Goal: Task Accomplishment & Management: Use online tool/utility

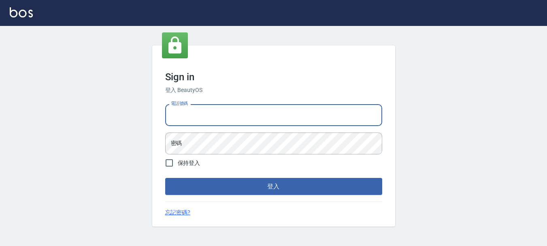
click at [300, 113] on input "電話號碼" at bounding box center [273, 115] width 217 height 22
type input "0989239739"
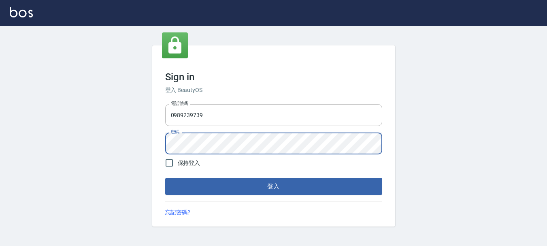
click at [165, 178] on button "登入" at bounding box center [273, 186] width 217 height 17
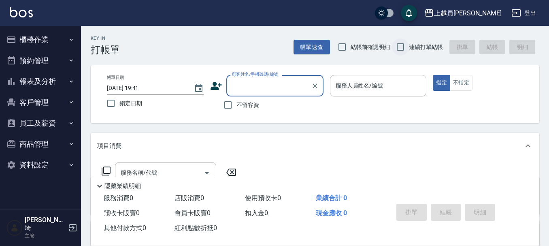
click at [395, 44] on input "連續打單結帳" at bounding box center [400, 46] width 17 height 17
checkbox input "true"
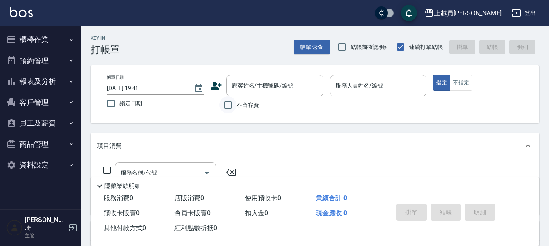
click at [225, 109] on input "不留客資" at bounding box center [228, 104] width 17 height 17
checkbox input "true"
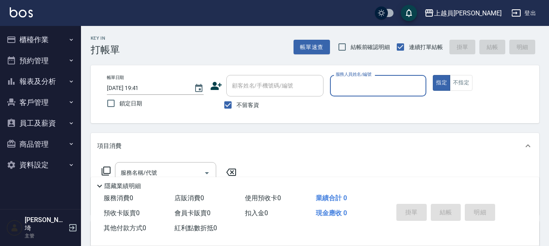
type input "ㄛ"
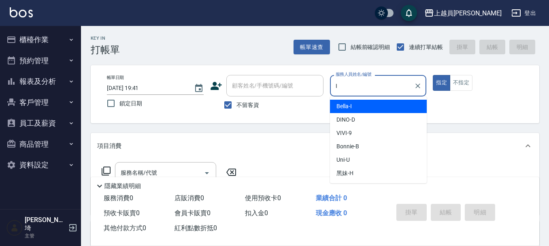
type input "Bella-I"
type button "true"
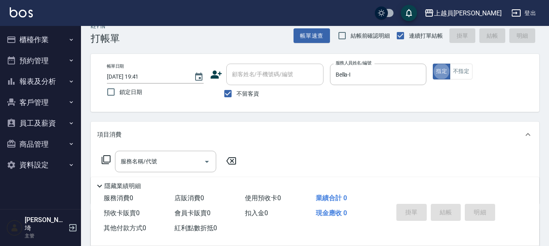
scroll to position [41, 0]
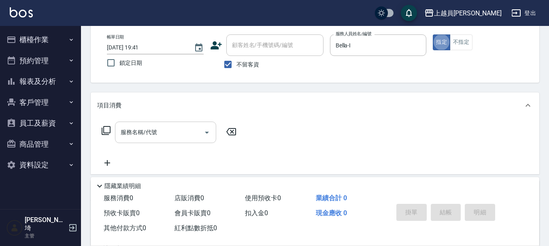
click at [146, 139] on input "服務名稱/代號" at bounding box center [160, 132] width 82 height 14
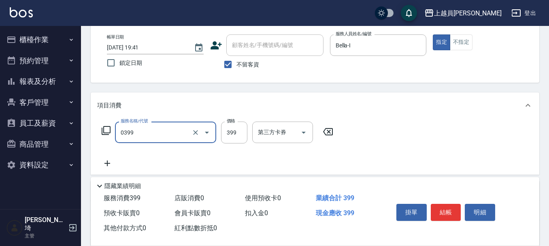
type input "海鹽SPA(0399)"
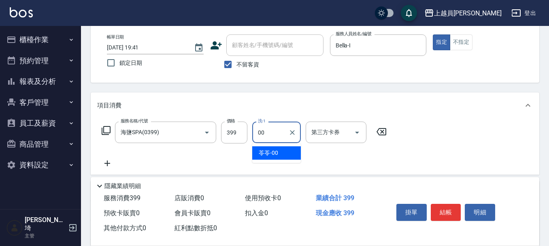
type input "苓苓-00"
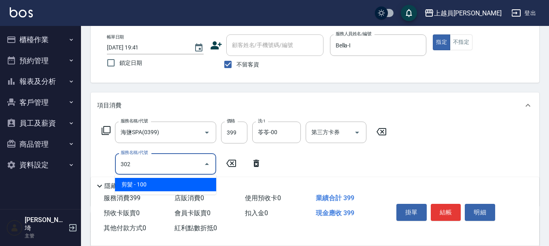
type input "剪髮(302)"
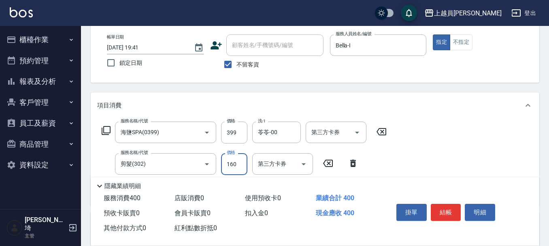
type input "160"
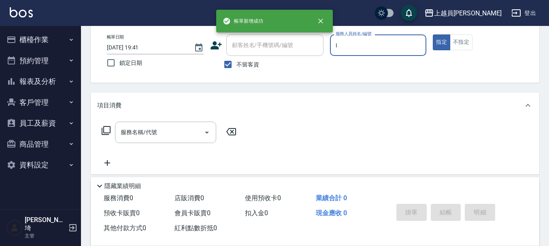
type input "Bella-I"
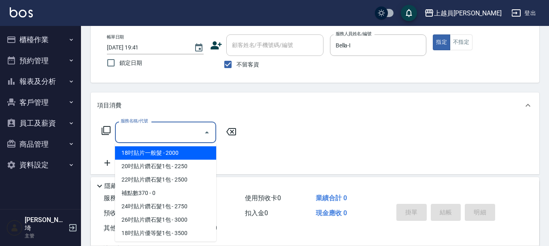
drag, startPoint x: 174, startPoint y: 126, endPoint x: 296, endPoint y: 84, distance: 129.6
click at [173, 126] on input "服務名稱/代號" at bounding box center [160, 132] width 82 height 14
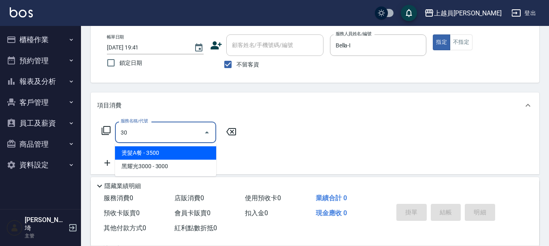
type input "3"
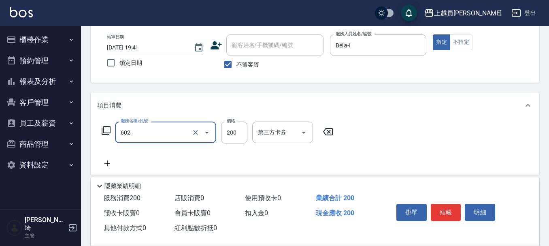
type input "一般洗髮(602)"
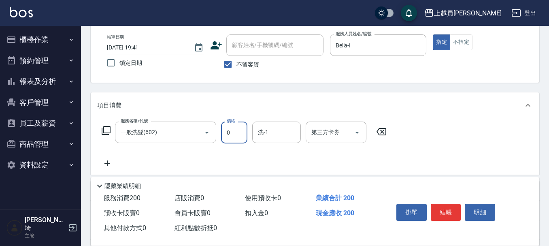
type input "0"
type input "苓苓-00"
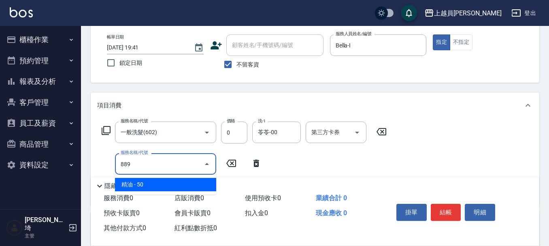
type input "精油(889)"
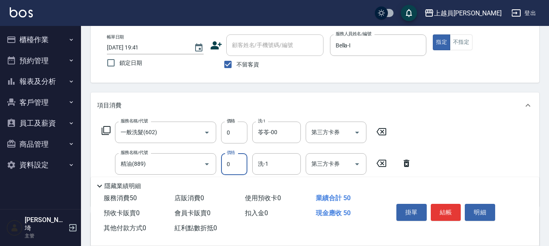
type input "0"
type input "苓苓-00"
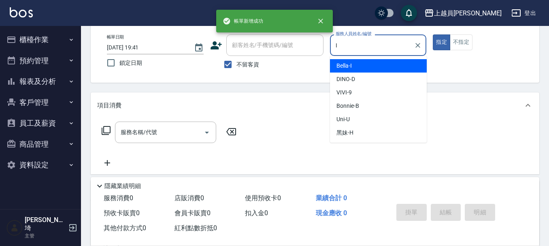
type input "Bella-I"
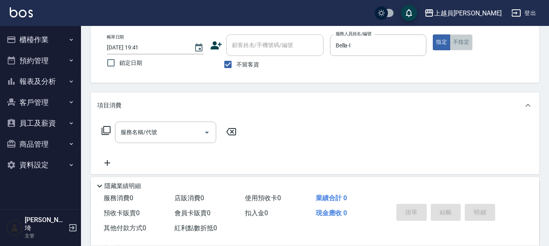
click at [466, 40] on button "不指定" at bounding box center [461, 42] width 23 height 16
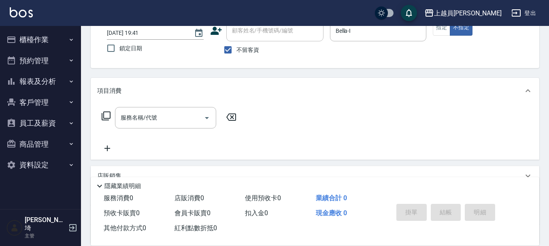
scroll to position [81, 0]
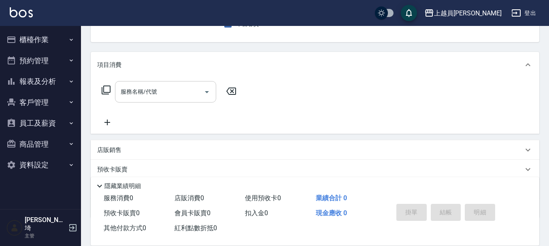
click at [162, 99] on input "服務名稱/代號" at bounding box center [160, 92] width 82 height 14
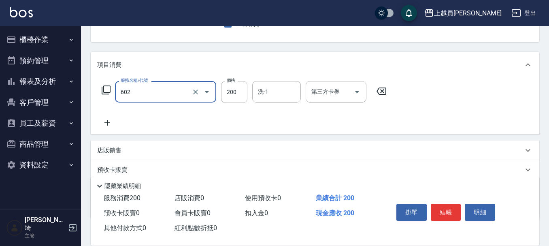
type input "一般洗髮(602)"
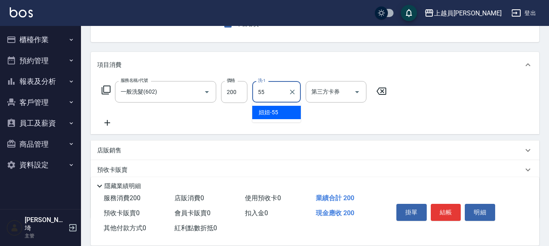
type input "妞妞-55"
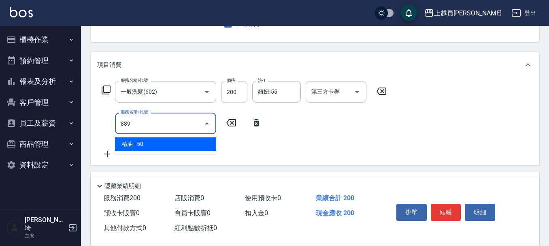
type input "精油(889)"
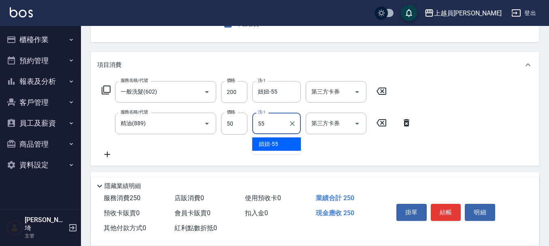
type input "妞妞-55"
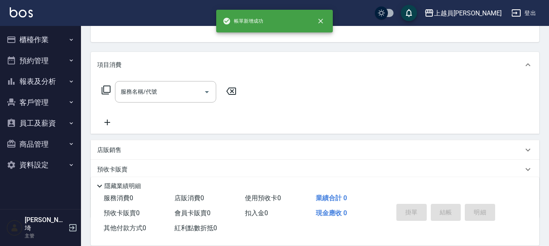
scroll to position [79, 0]
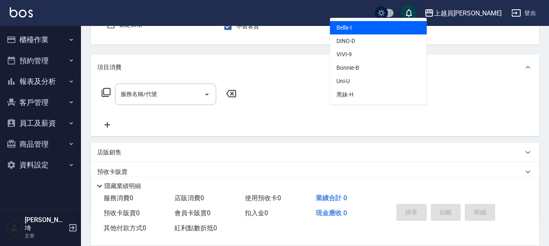
type input "Bella-I"
type button "false"
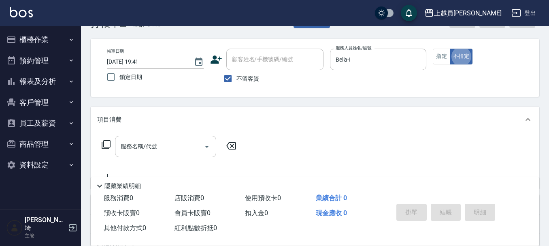
scroll to position [41, 0]
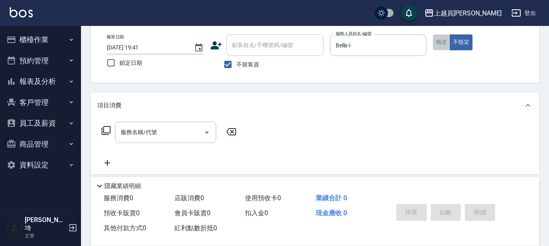
click at [442, 41] on button "指定" at bounding box center [441, 42] width 17 height 16
click at [146, 136] on input "服務名稱/代號" at bounding box center [160, 132] width 82 height 14
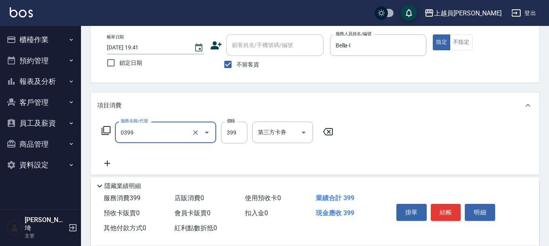
type input "海鹽SPA(0399)"
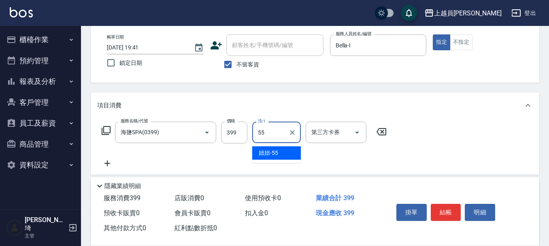
type input "妞妞-55"
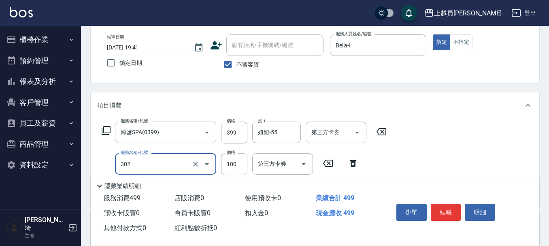
type input "剪髮(302)"
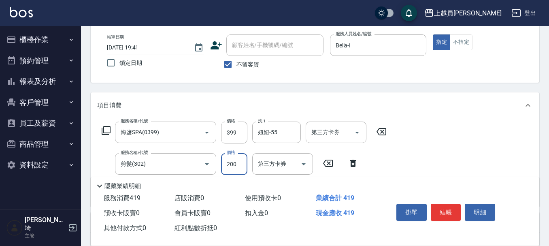
type input "200"
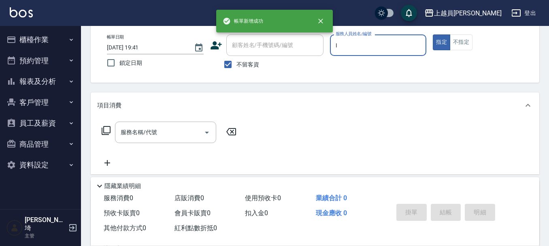
type input "Bella-I"
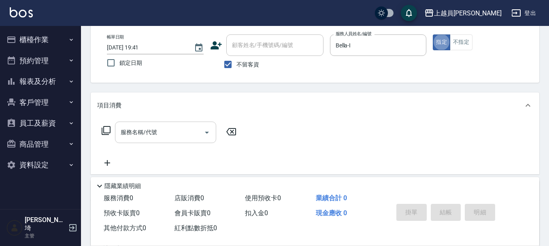
click at [175, 124] on div "服務名稱/代號" at bounding box center [165, 132] width 101 height 21
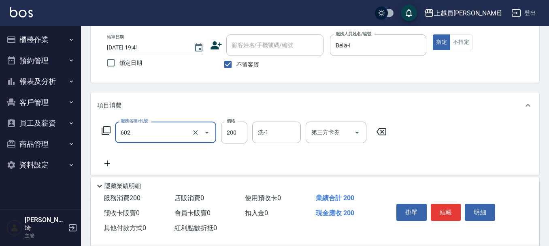
type input "一般洗髮(602)"
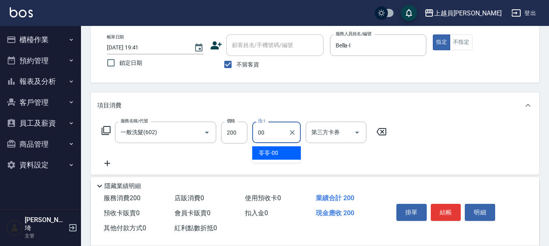
type input "苓苓-00"
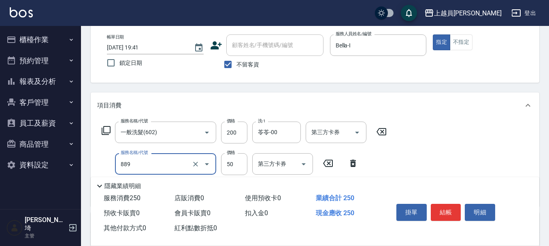
type input "精油(889)"
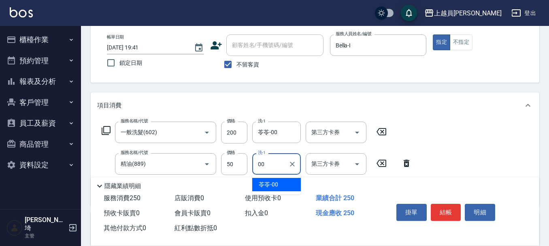
type input "苓苓-00"
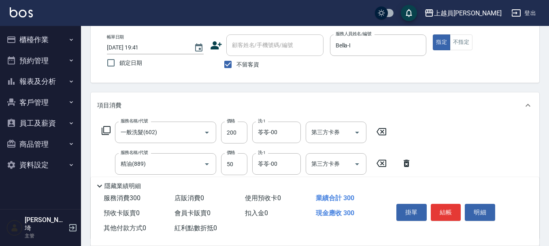
type input "瞬間保養(415)"
type input "苓苓-00"
type input "剪髮(302)"
type input "200"
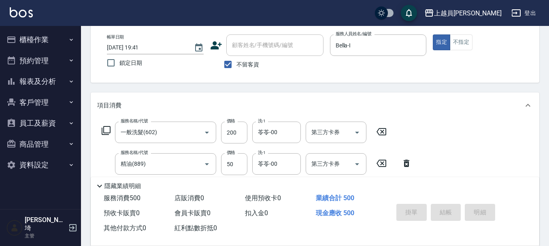
type input "[DATE] 19:42"
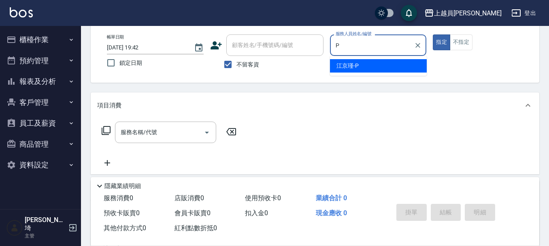
type input "[PERSON_NAME]-P"
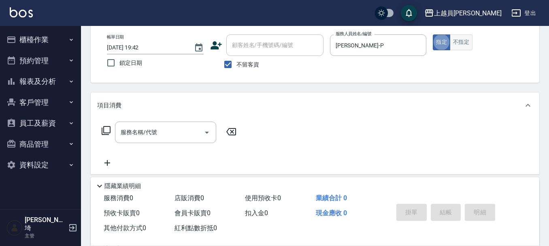
click at [466, 49] on button "不指定" at bounding box center [461, 42] width 23 height 16
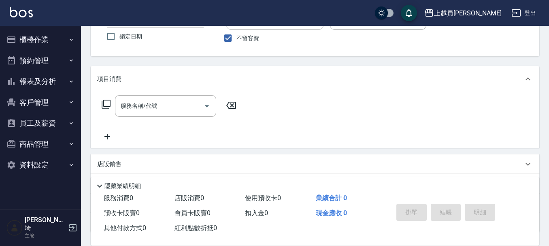
scroll to position [81, 0]
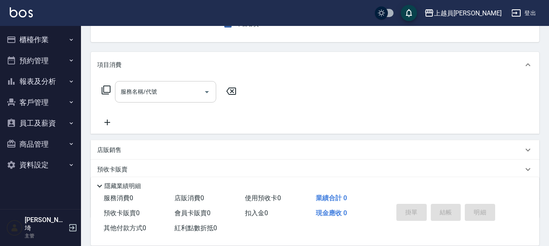
click at [167, 95] on input "服務名稱/代號" at bounding box center [160, 92] width 82 height 14
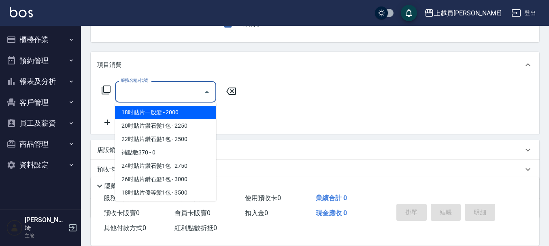
type input "2"
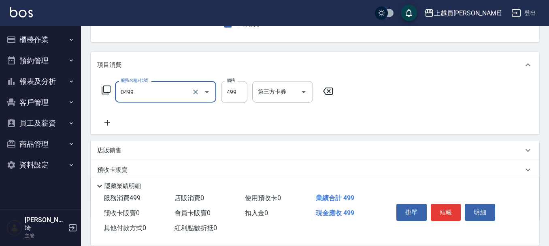
type input "去角質洗髮(0499)"
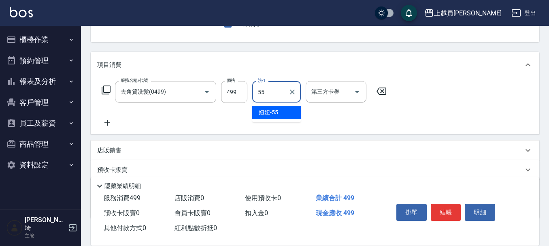
type input "妞妞-55"
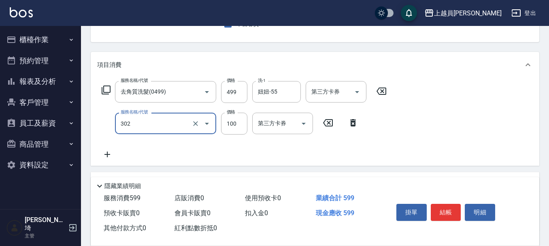
type input "剪髮(302)"
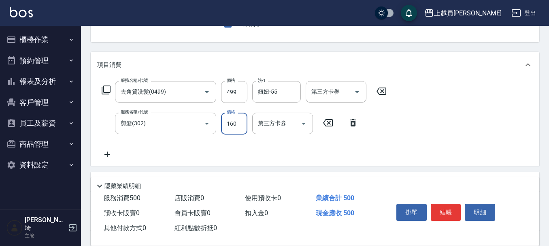
type input "160"
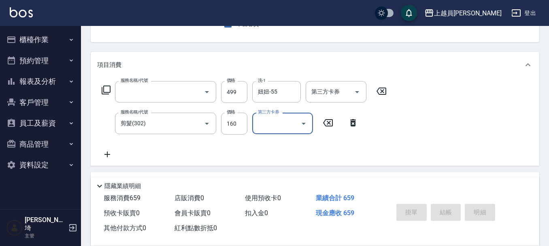
scroll to position [79, 0]
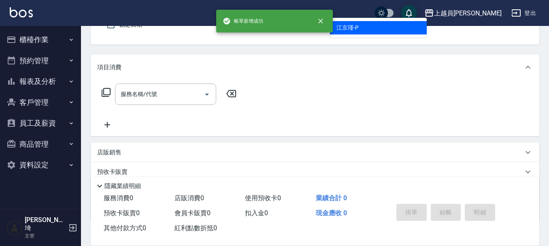
type input "[PERSON_NAME]-P"
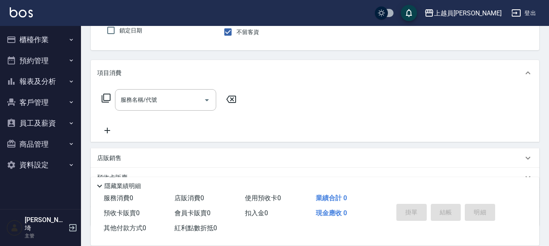
scroll to position [81, 0]
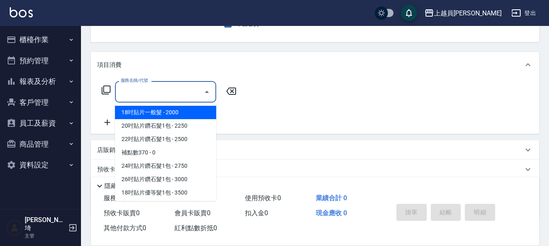
click at [160, 88] on input "服務名稱/代號" at bounding box center [160, 92] width 82 height 14
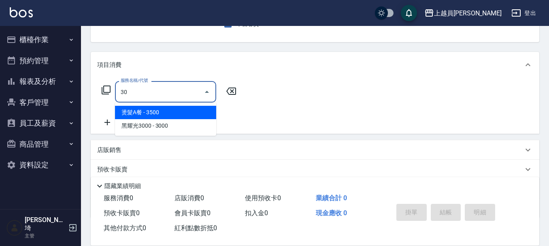
type input "燙髮A餐(30)"
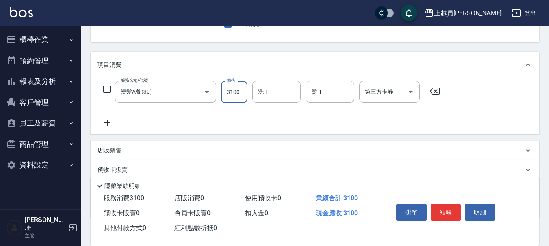
type input "3100"
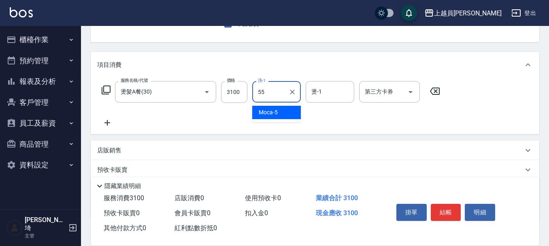
type input "妞妞-55"
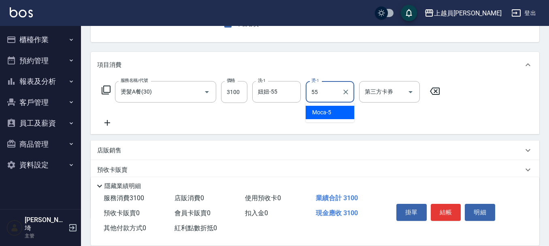
type input "妞妞-55"
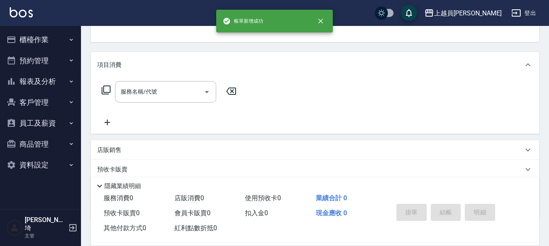
scroll to position [79, 0]
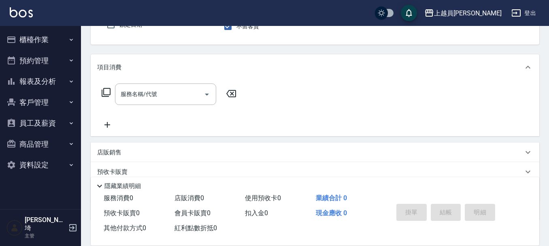
type input "[PERSON_NAME]-P"
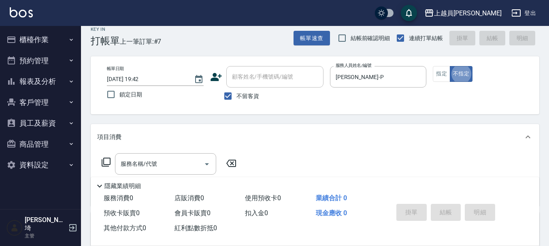
scroll to position [0, 0]
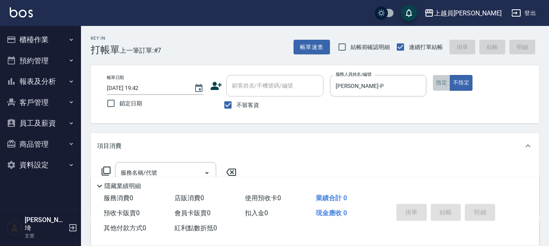
click at [442, 84] on button "指定" at bounding box center [441, 83] width 17 height 16
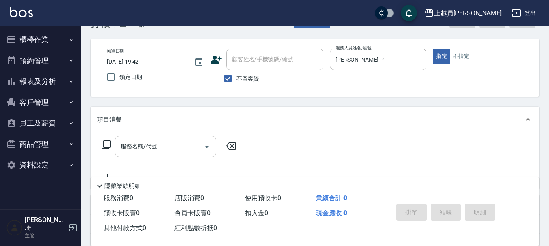
scroll to position [41, 0]
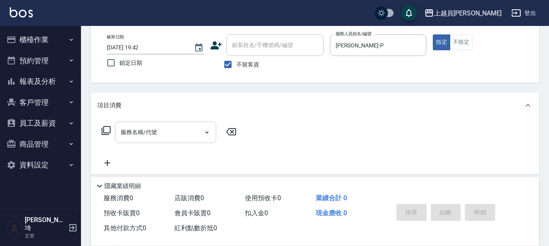
click at [160, 141] on div "服務名稱/代號" at bounding box center [165, 132] width 101 height 21
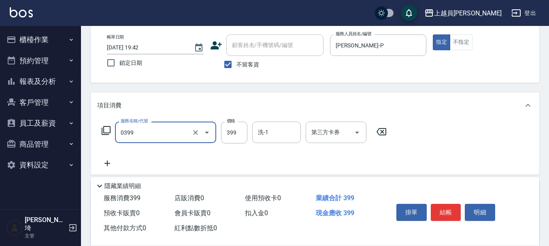
type input "海鹽SPA(0399)"
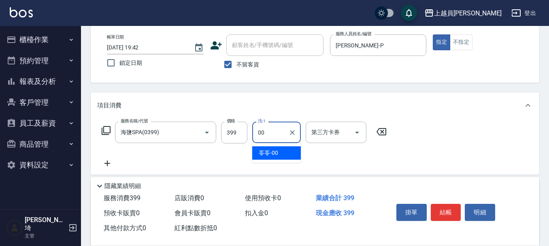
type input "苓苓-00"
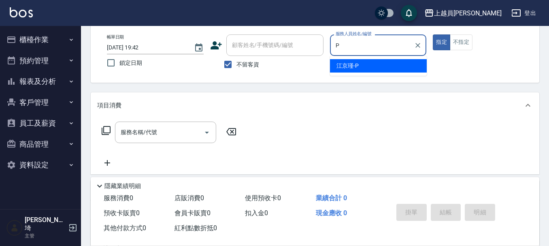
type input "[PERSON_NAME]-P"
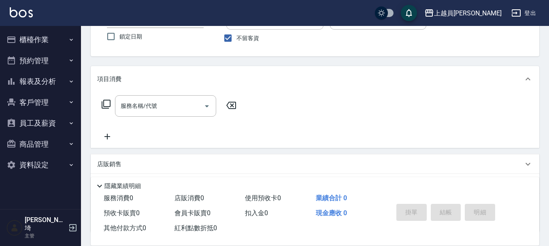
scroll to position [81, 0]
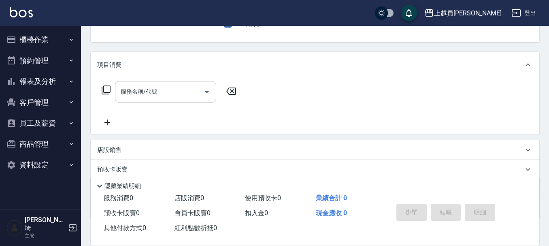
drag, startPoint x: 152, startPoint y: 95, endPoint x: 214, endPoint y: 93, distance: 61.6
click at [152, 94] on input "服務名稱/代號" at bounding box center [160, 92] width 82 height 14
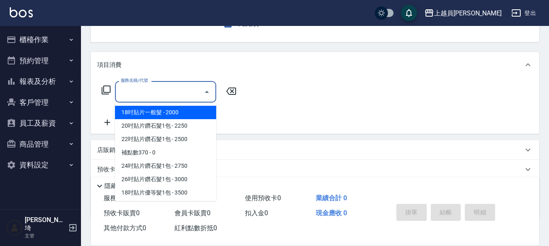
type input "0"
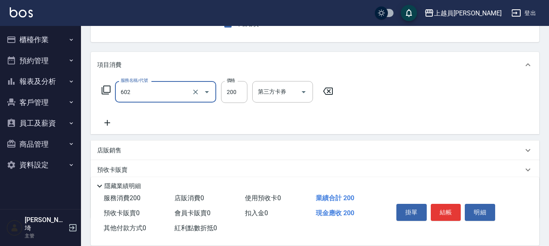
type input "一般洗髮(602)"
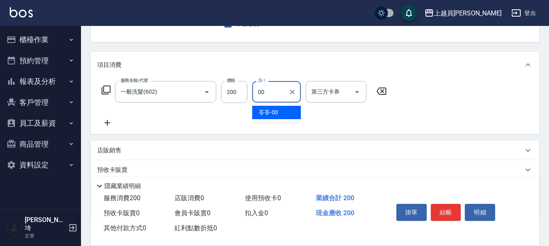
type input "苓苓-00"
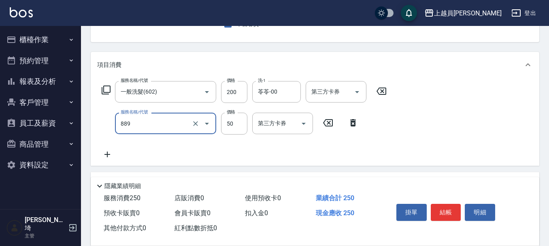
type input "精油(889)"
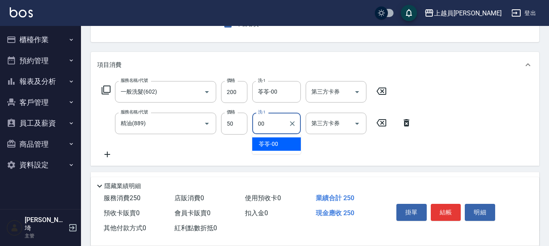
type input "苓苓-00"
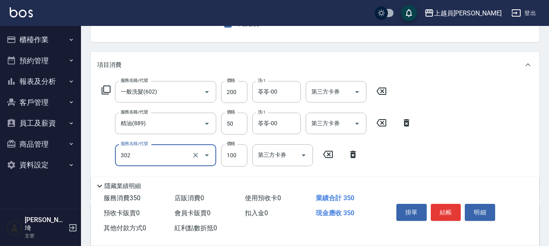
type input "剪髮(302)"
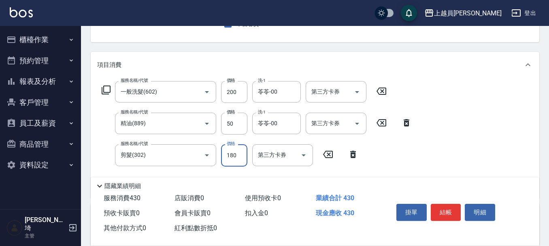
type input "180"
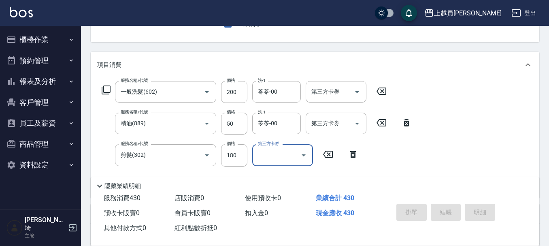
type input "[DATE] 19:43"
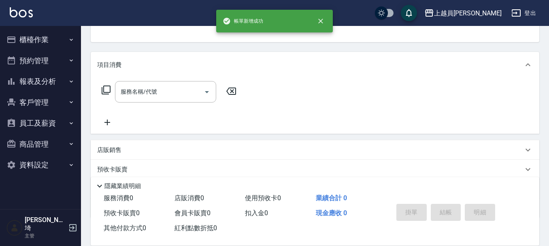
scroll to position [79, 0]
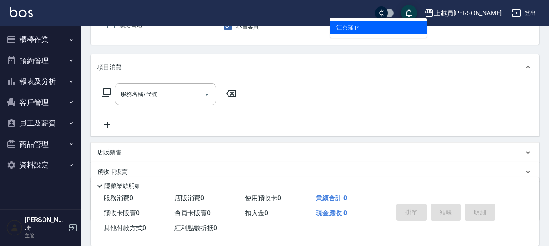
type input "[PERSON_NAME]-P"
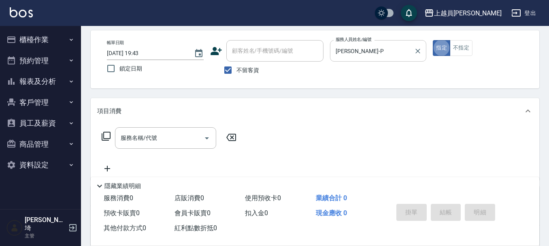
scroll to position [34, 0]
click at [471, 49] on button "不指定" at bounding box center [461, 49] width 23 height 16
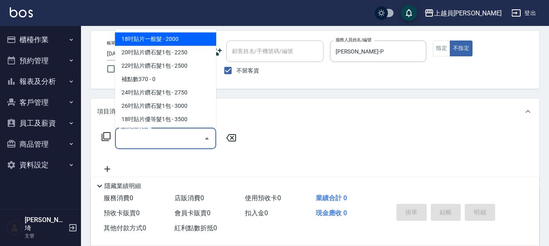
click at [129, 137] on div "服務名稱/代號 服務名稱/代號" at bounding box center [165, 138] width 101 height 21
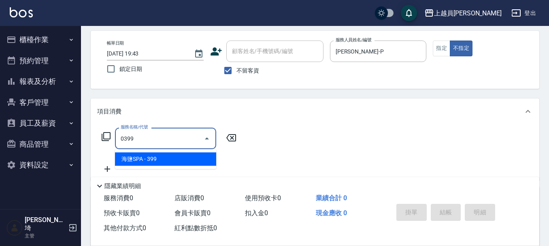
type input "海鹽SPA(0399)"
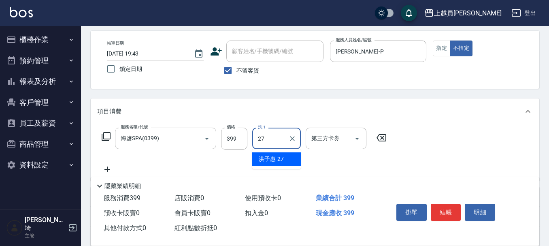
type input "[PERSON_NAME]-27"
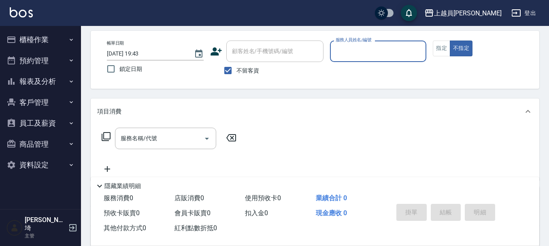
type input "O"
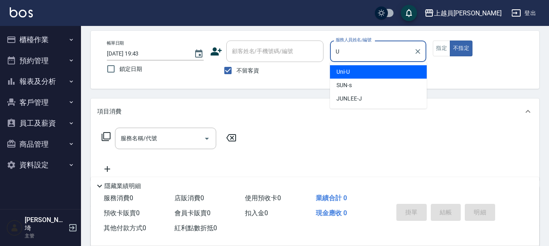
type input "Uni-U"
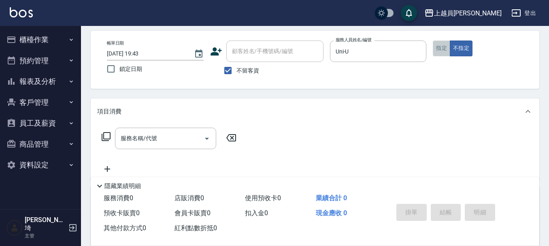
click at [440, 49] on button "指定" at bounding box center [441, 49] width 17 height 16
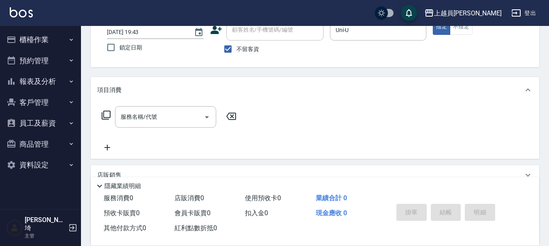
scroll to position [75, 0]
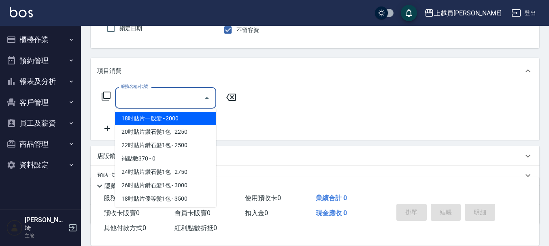
click at [186, 92] on input "服務名稱/代號" at bounding box center [160, 98] width 82 height 14
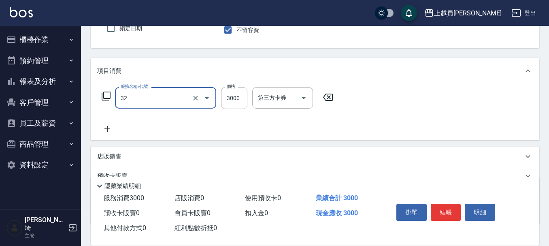
type input "染髮A餐(32)"
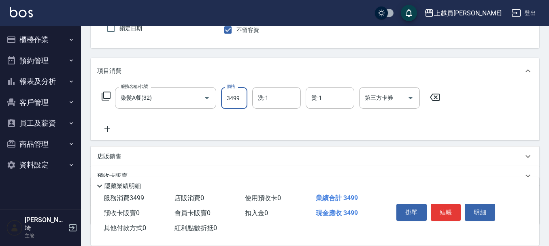
type input "3499"
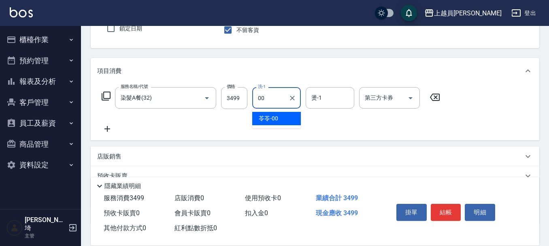
type input "苓苓-00"
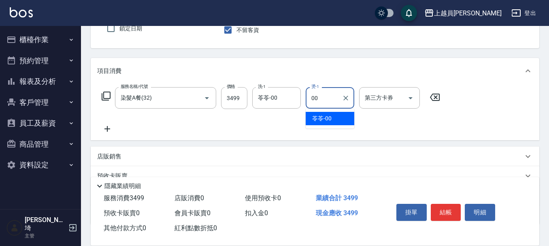
type input "苓苓-00"
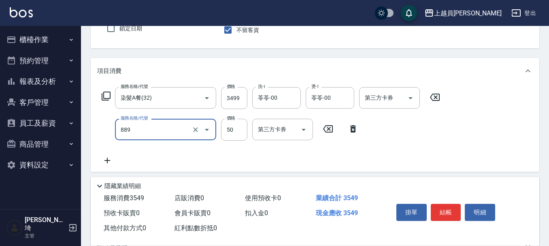
type input "精油(889)"
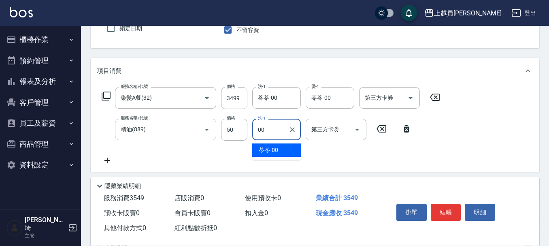
type input "苓苓-00"
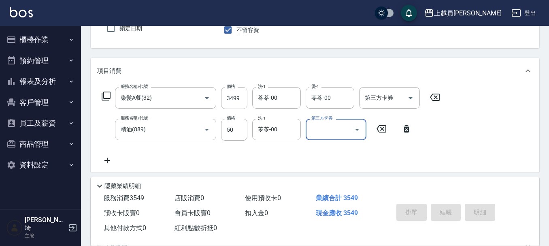
type input "[DATE] 19:44"
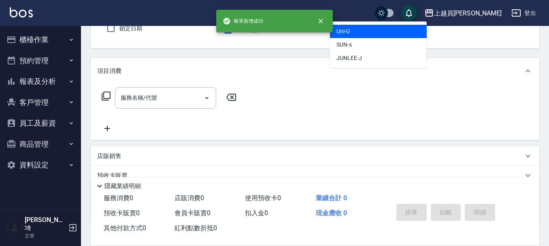
type input "Uni-U"
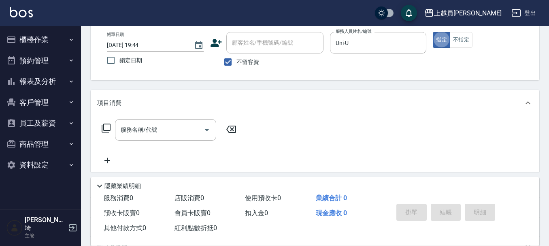
scroll to position [0, 0]
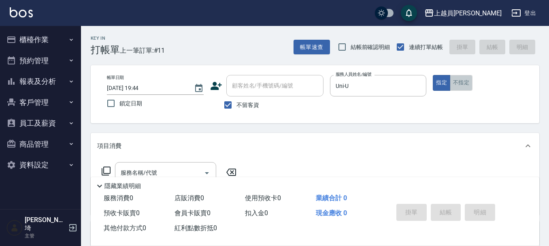
click at [456, 81] on button "不指定" at bounding box center [461, 83] width 23 height 16
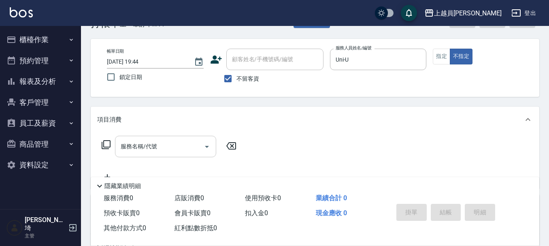
scroll to position [41, 0]
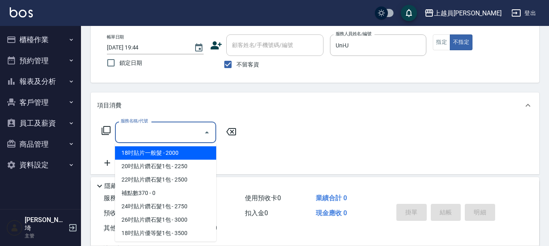
click at [181, 131] on input "服務名稱/代號" at bounding box center [160, 132] width 82 height 14
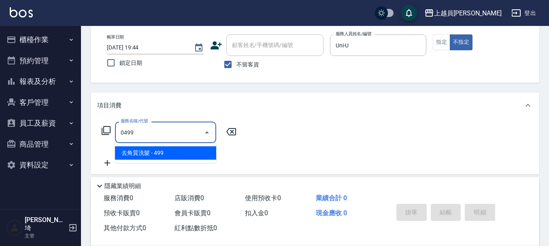
type input "去角質洗髮(0499)"
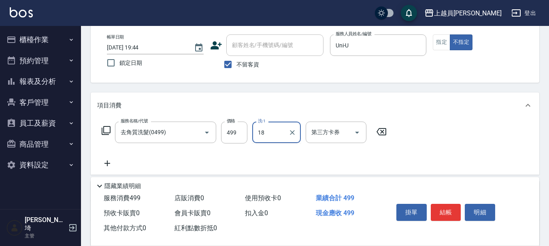
type input "[PERSON_NAME]-18"
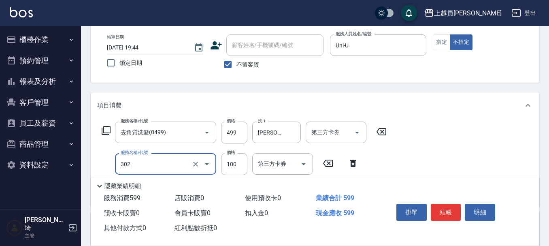
type input "剪髮(302)"
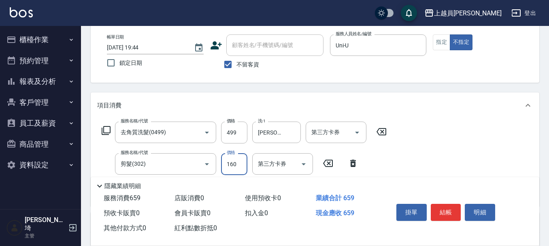
type input "160"
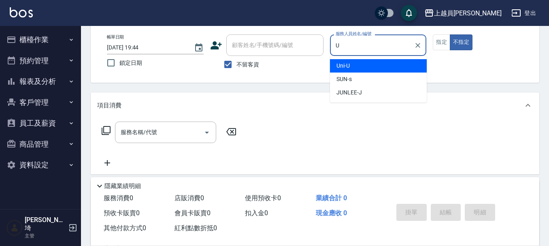
type input "Uni-U"
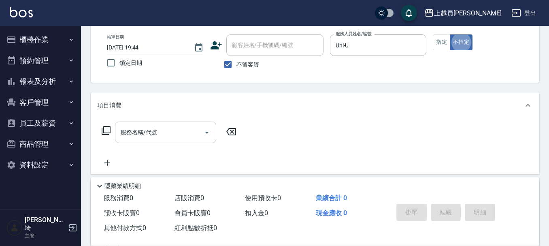
click at [133, 142] on div "服務名稱/代號" at bounding box center [165, 132] width 101 height 21
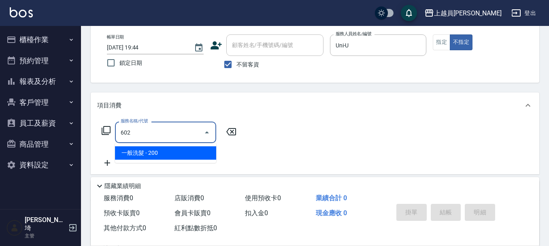
type input "一般洗髮(602)"
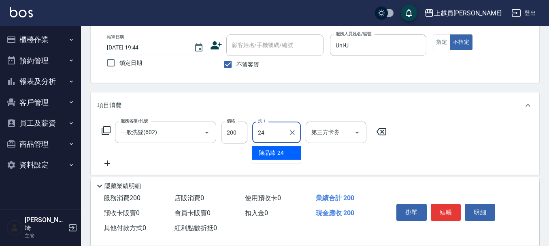
type input "[PERSON_NAME]-24"
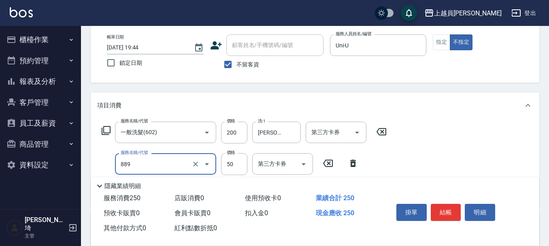
type input "精油(889)"
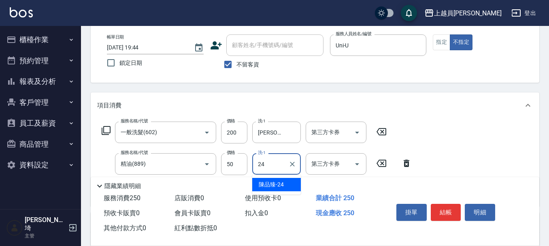
type input "[PERSON_NAME]-24"
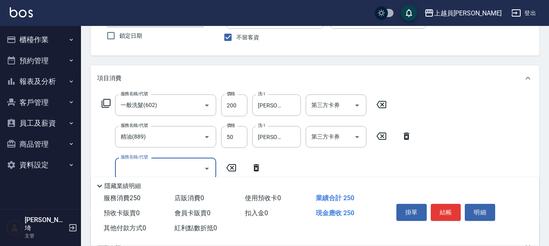
scroll to position [81, 0]
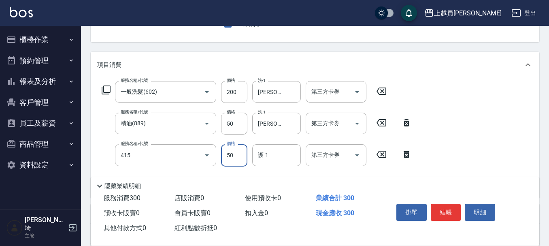
type input "瞬間保養(415)"
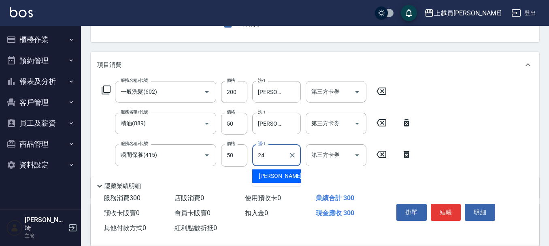
type input "[PERSON_NAME]-24"
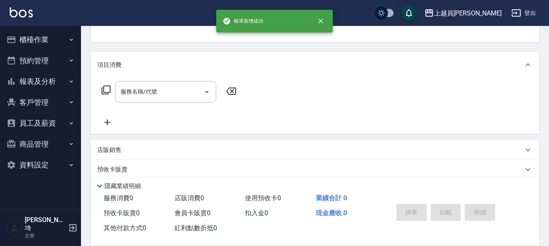
scroll to position [79, 0]
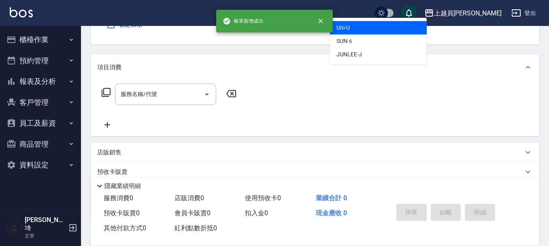
type input "Uni-U"
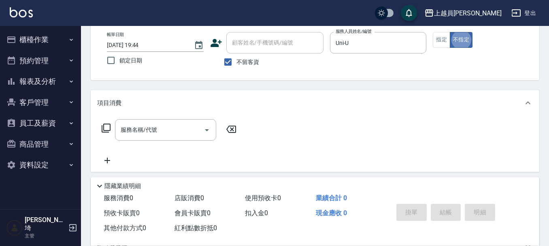
scroll to position [0, 0]
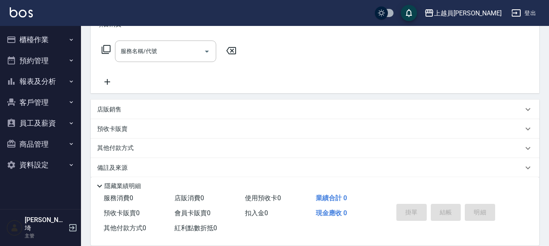
click at [440, 45] on div "服務名稱/代號 服務名稱/代號" at bounding box center [315, 65] width 449 height 56
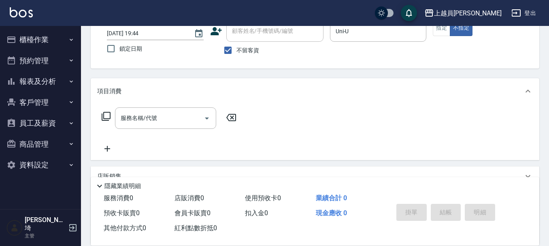
scroll to position [41, 0]
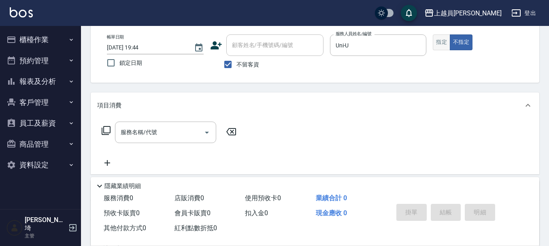
click at [443, 36] on button "指定" at bounding box center [441, 42] width 17 height 16
drag, startPoint x: 187, startPoint y: 127, endPoint x: 195, endPoint y: 125, distance: 8.4
click at [188, 127] on input "服務名稱/代號" at bounding box center [160, 132] width 82 height 14
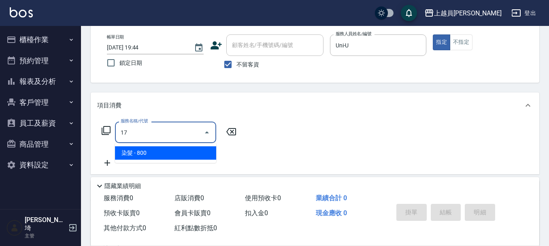
type input "染髮(17)"
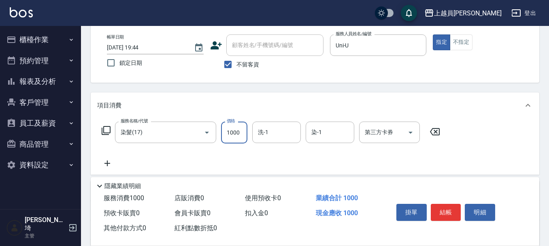
type input "1000"
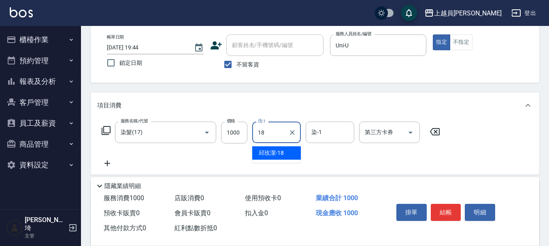
type input "[PERSON_NAME]-18"
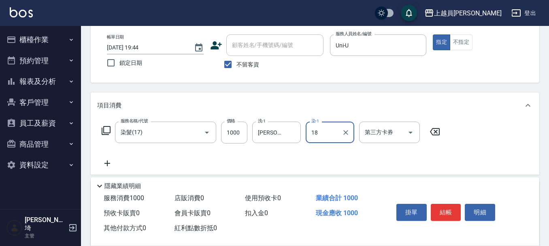
type input "[PERSON_NAME]-18"
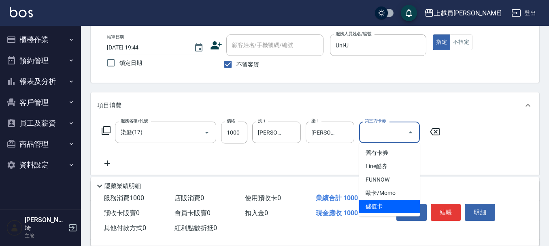
type input "儲值卡"
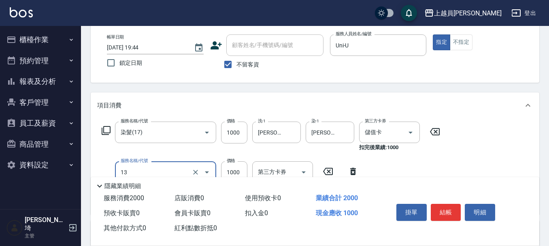
type input "酵素護髮(13)"
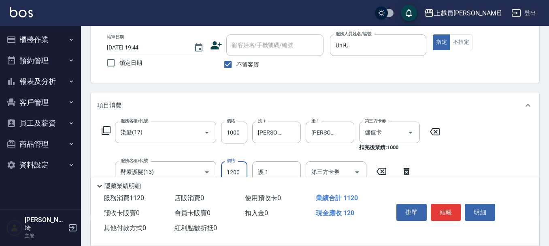
type input "1200"
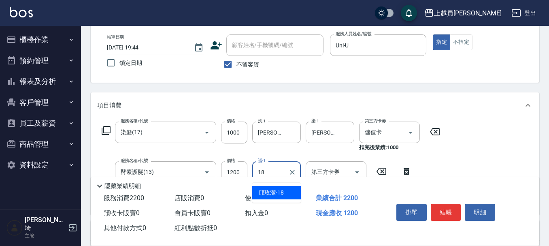
type input "[PERSON_NAME]-18"
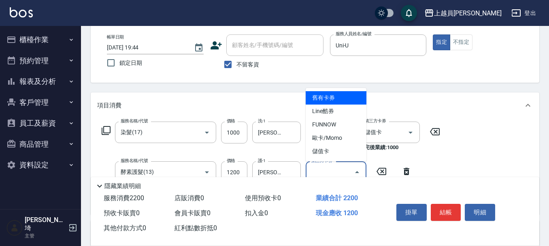
type input "儲值卡"
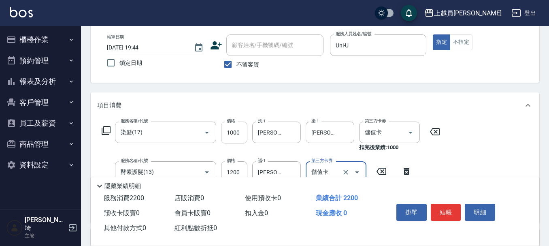
click at [240, 128] on input "1000" at bounding box center [234, 133] width 26 height 22
drag, startPoint x: 239, startPoint y: 132, endPoint x: 265, endPoint y: 120, distance: 29.0
click at [239, 132] on input "1000" at bounding box center [234, 133] width 26 height 22
type input "1200"
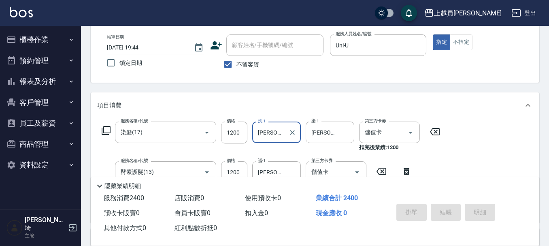
type input "[DATE] 19:45"
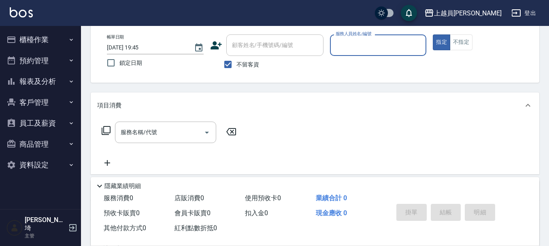
click at [47, 37] on button "櫃檯作業" at bounding box center [40, 39] width 75 height 21
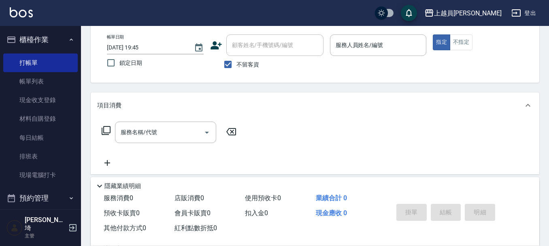
click at [47, 30] on button "櫃檯作業" at bounding box center [40, 39] width 75 height 21
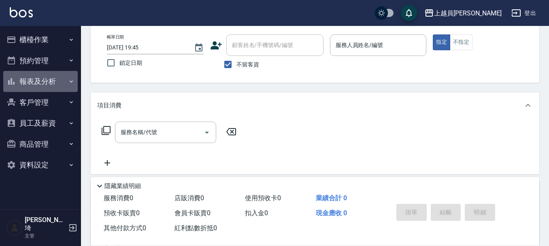
click at [41, 88] on button "報表及分析" at bounding box center [40, 81] width 75 height 21
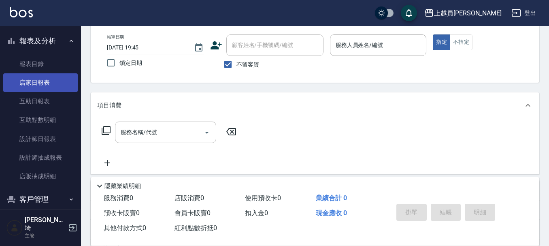
scroll to position [81, 0]
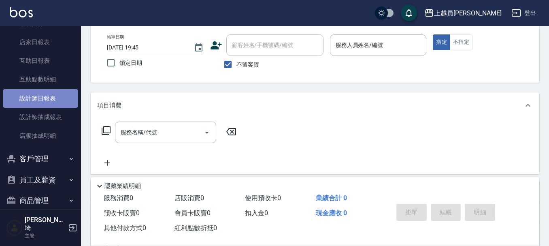
click at [53, 92] on link "設計師日報表" at bounding box center [40, 98] width 75 height 19
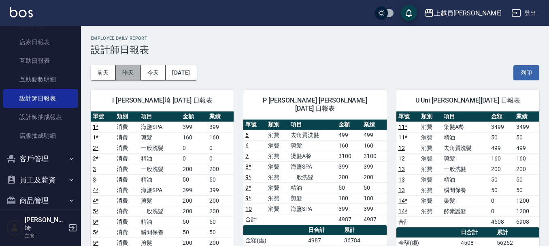
click at [126, 70] on button "昨天" at bounding box center [128, 72] width 25 height 15
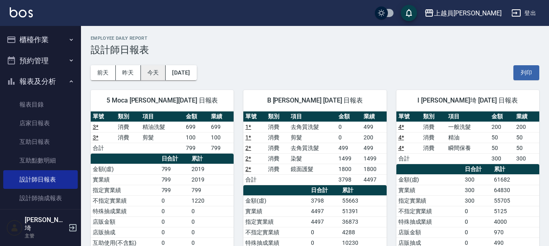
click at [146, 73] on button "今天" at bounding box center [153, 72] width 25 height 15
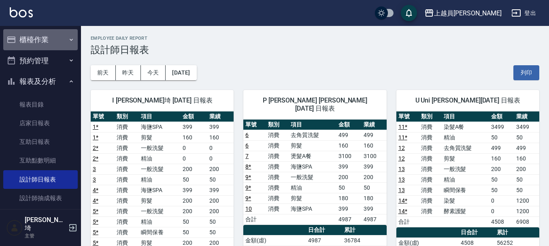
click at [43, 38] on button "櫃檯作業" at bounding box center [40, 39] width 75 height 21
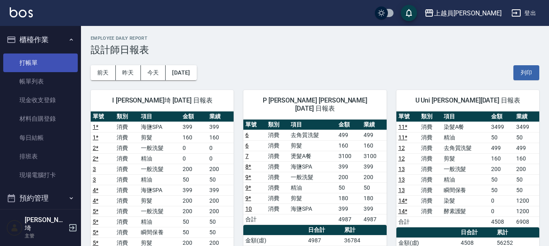
click at [47, 54] on link "打帳單" at bounding box center [40, 62] width 75 height 19
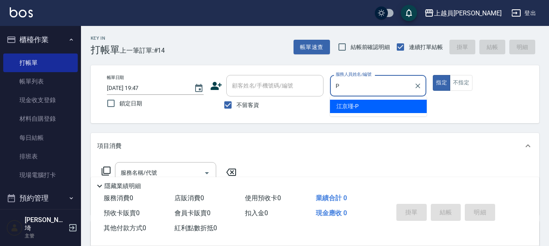
type input "[PERSON_NAME]-P"
type button "true"
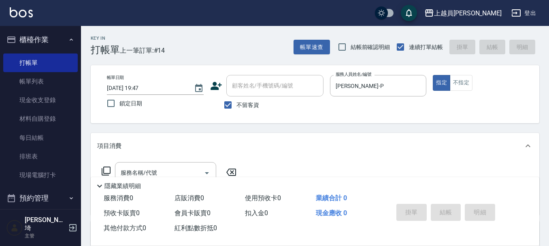
click at [455, 73] on div "帳單日期 [DATE] 19:47 鎖定日期 顧客姓名/手機號碼/編號 顧客姓名/手機號碼/編號 不留客資 服務人員姓名/編號 [PERSON_NAME]-P…" at bounding box center [315, 94] width 449 height 58
click at [455, 77] on button "不指定" at bounding box center [461, 83] width 23 height 16
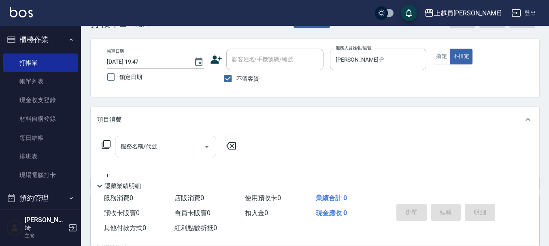
scroll to position [41, 0]
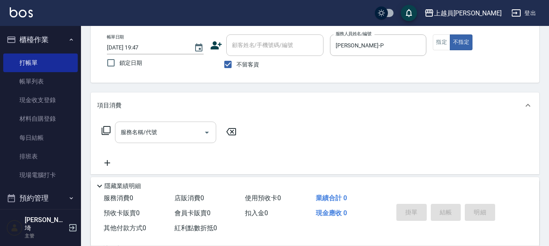
click at [157, 133] on input "服務名稱/代號" at bounding box center [160, 132] width 82 height 14
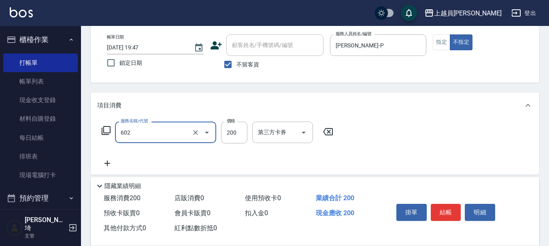
type input "一般洗髮(602)"
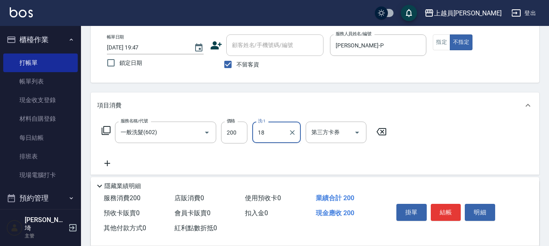
type input "[PERSON_NAME]-18"
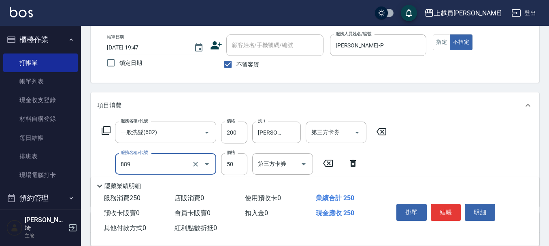
type input "精油(889)"
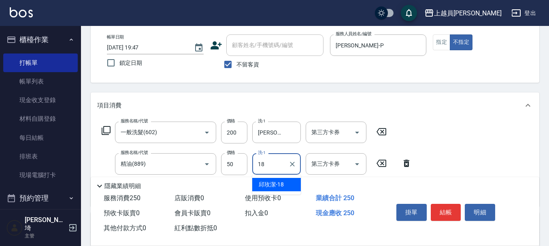
type input "[PERSON_NAME]-18"
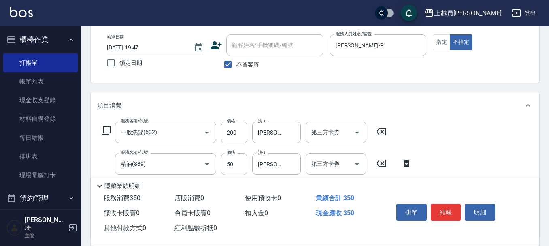
type input "剪髮(302)"
type input "130"
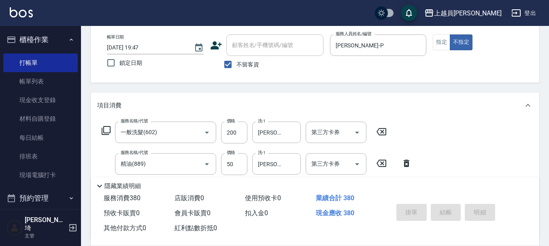
type input "[DATE] 19:55"
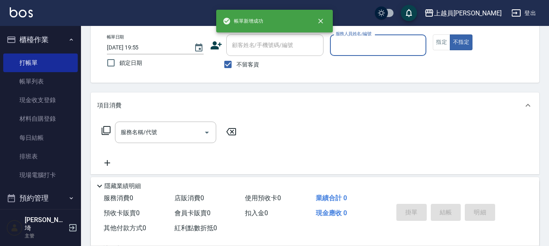
scroll to position [0, 0]
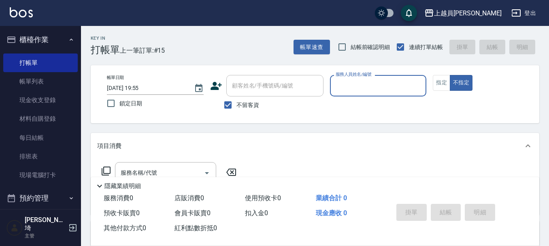
click at [213, 100] on div "不留客資" at bounding box center [266, 104] width 113 height 17
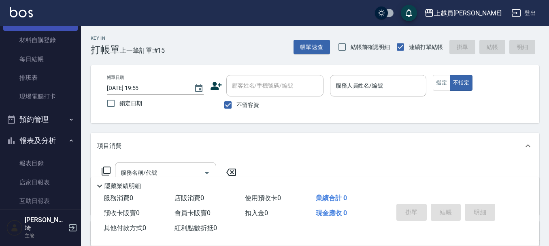
scroll to position [81, 0]
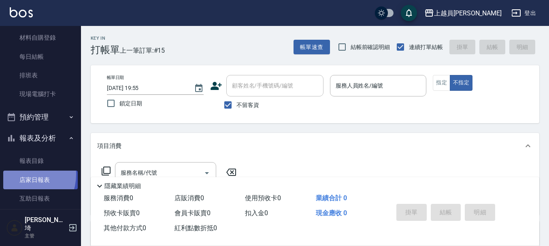
click at [22, 174] on link "店家日報表" at bounding box center [40, 180] width 75 height 19
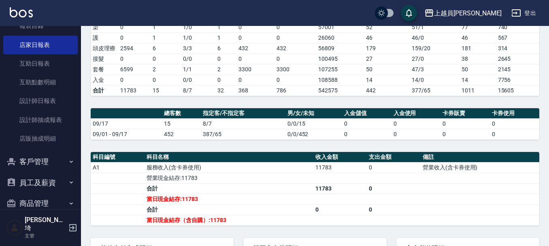
scroll to position [244, 0]
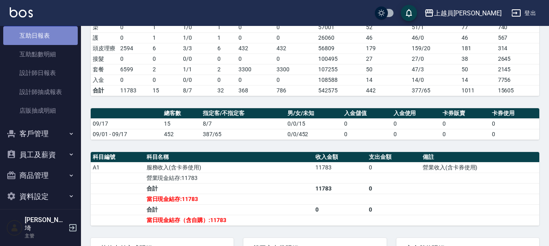
click at [47, 37] on link "互助日報表" at bounding box center [40, 35] width 75 height 19
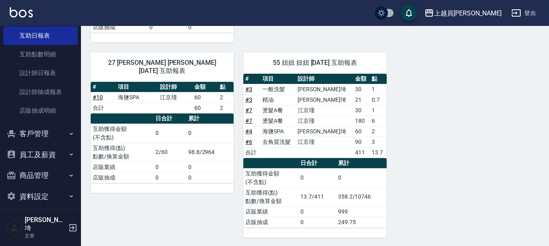
scroll to position [327, 0]
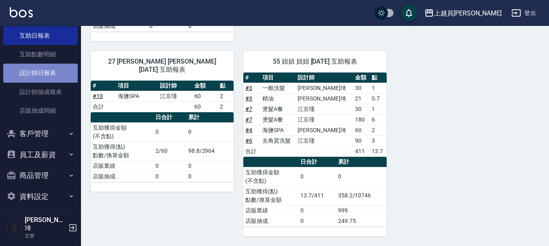
click at [44, 75] on link "設計師日報表" at bounding box center [40, 73] width 75 height 19
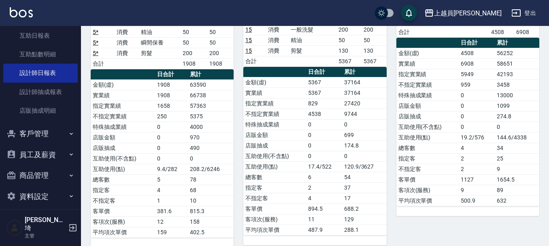
scroll to position [201, 0]
